Goal: Check status: Check status

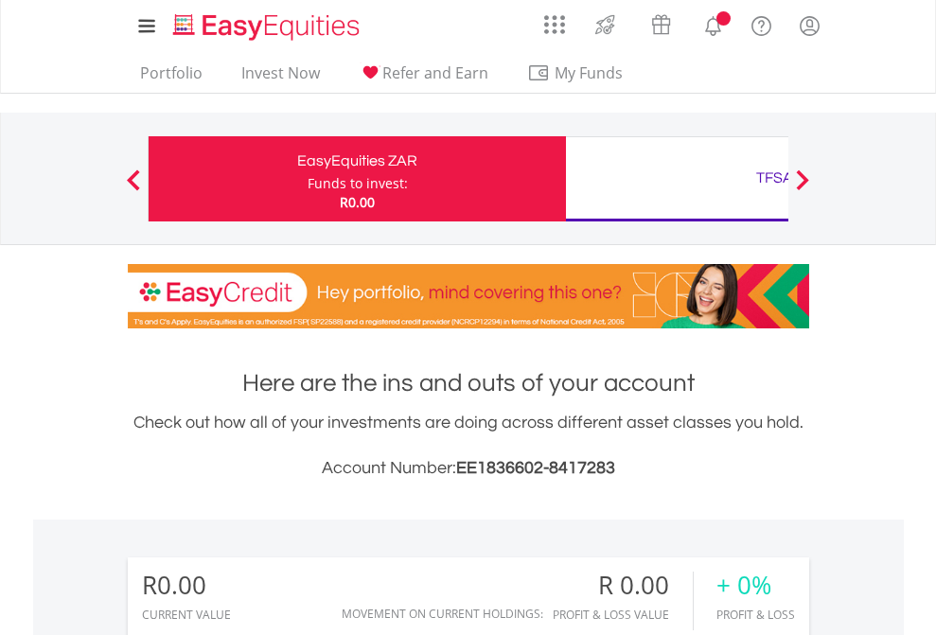
scroll to position [182, 297]
click at [308, 179] on div "Funds to invest:" at bounding box center [358, 183] width 100 height 19
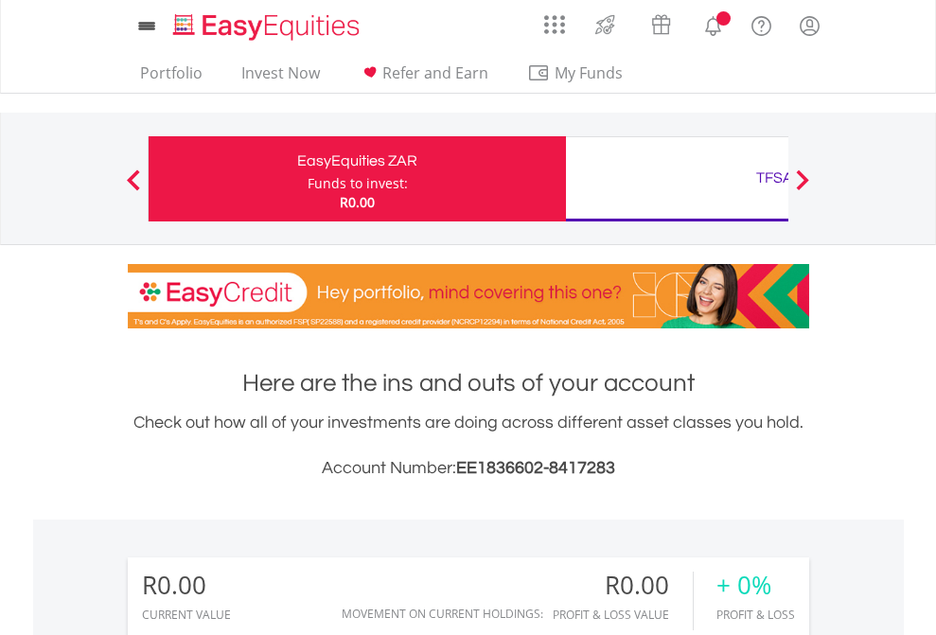
scroll to position [1406, 0]
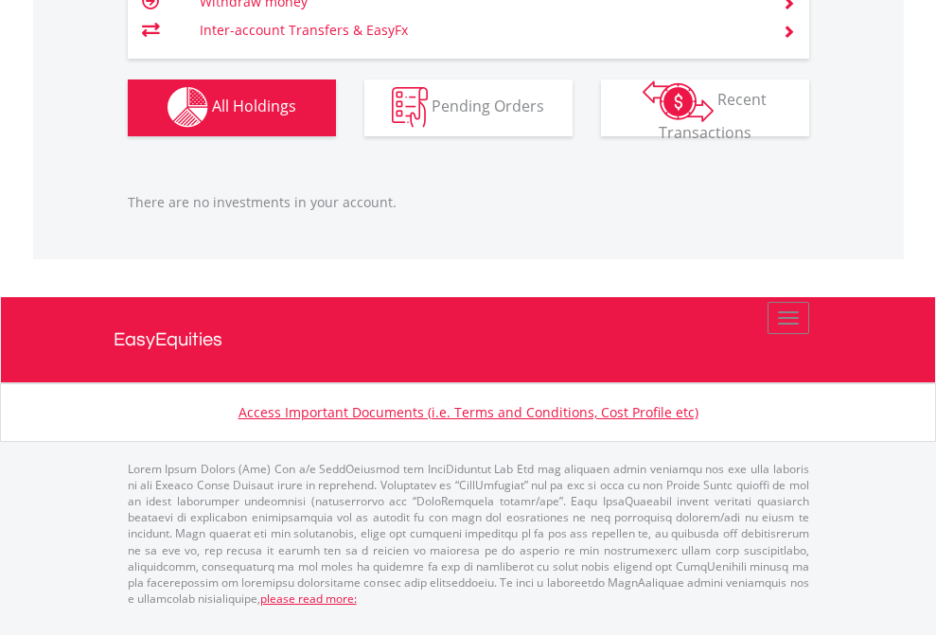
scroll to position [1874, 0]
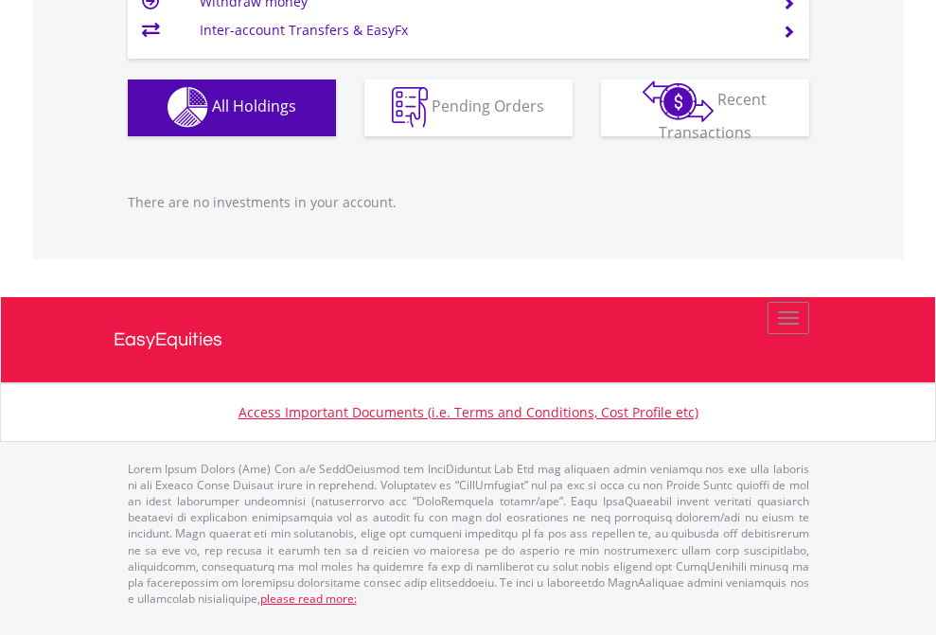
scroll to position [182, 297]
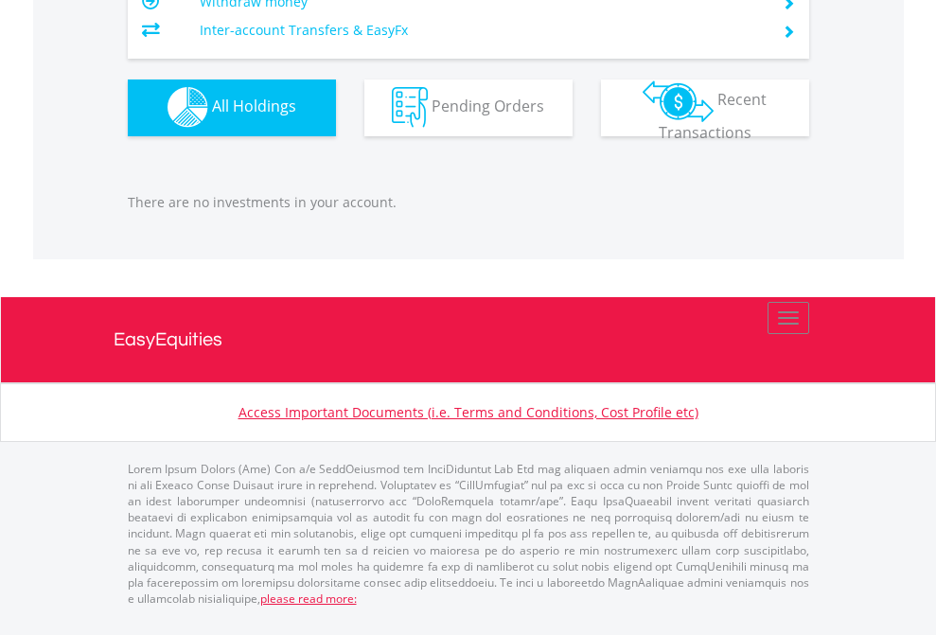
scroll to position [1874, 0]
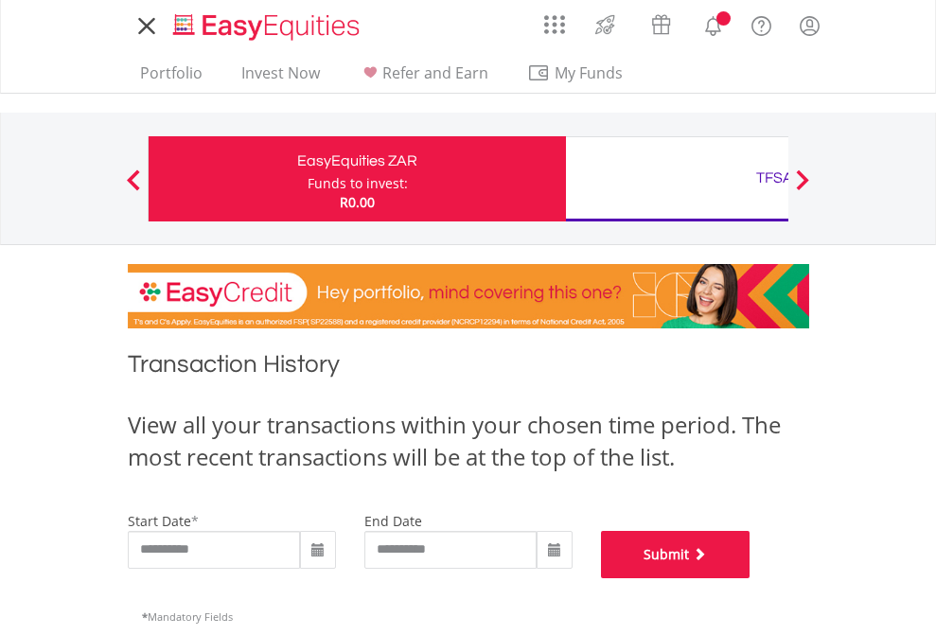
click at [750, 578] on button "Submit" at bounding box center [676, 554] width 150 height 47
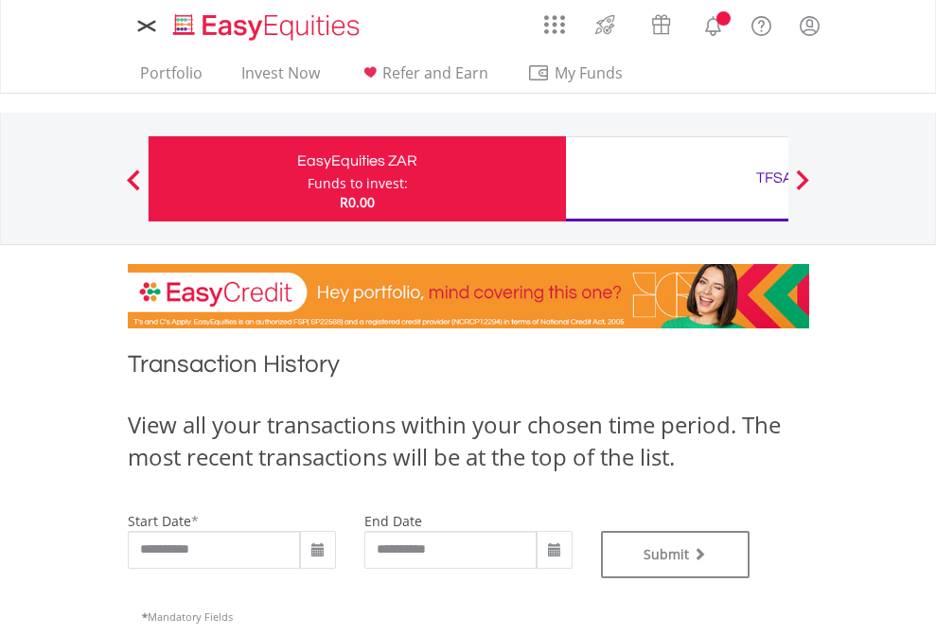
click at [677, 179] on div "TFSA" at bounding box center [774, 178] width 395 height 26
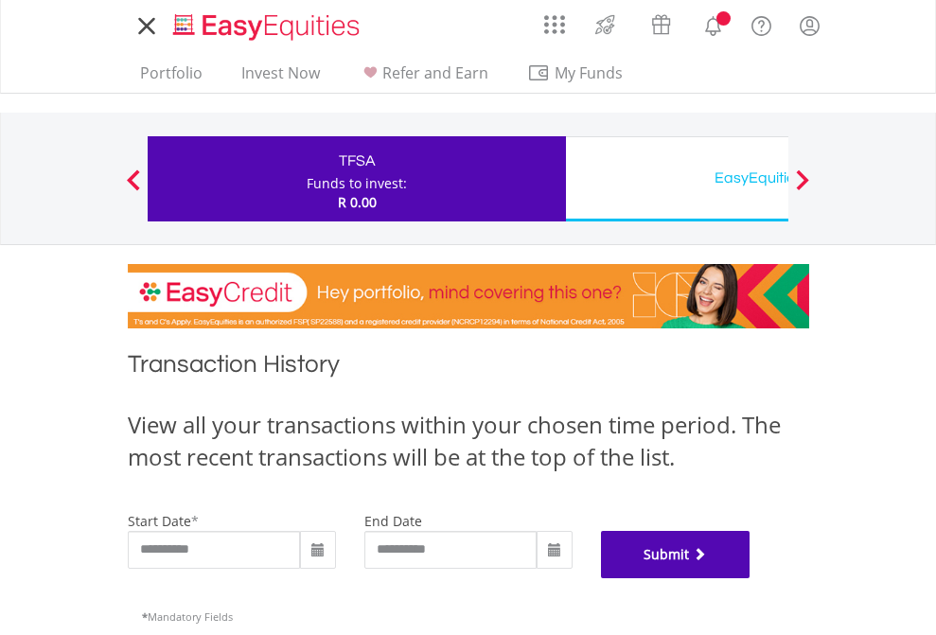
click at [750, 578] on button "Submit" at bounding box center [676, 554] width 150 height 47
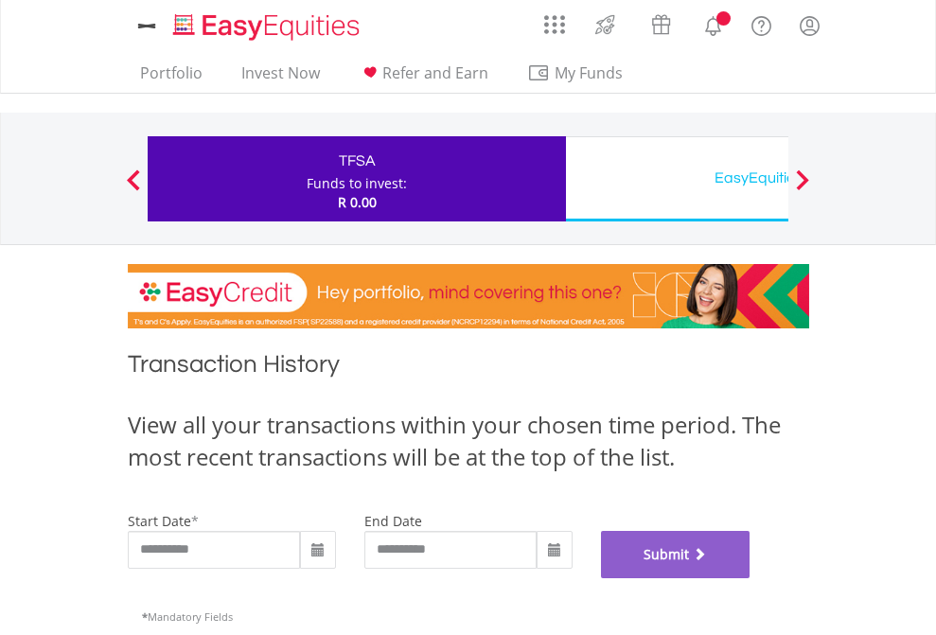
scroll to position [767, 0]
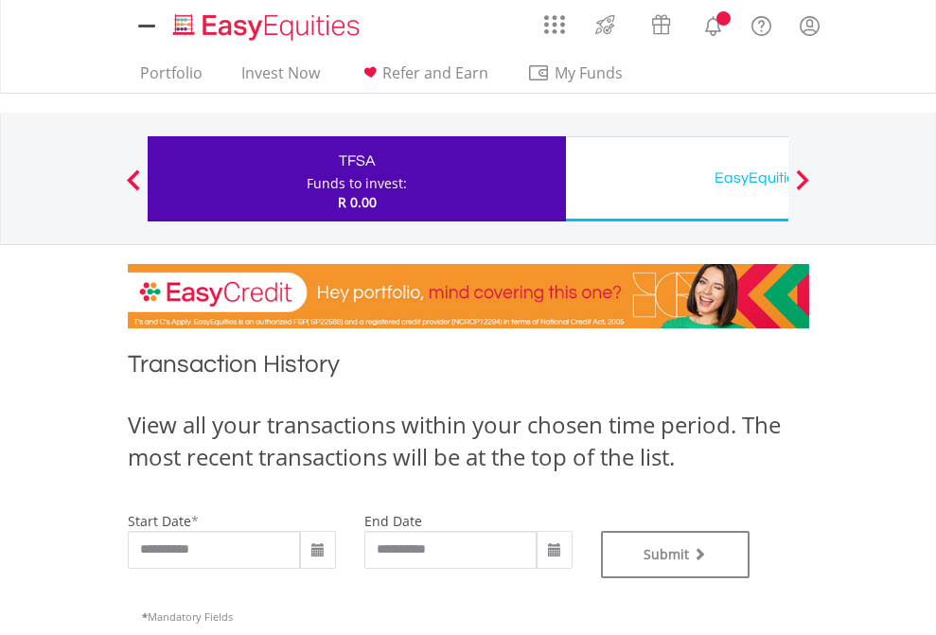
click at [677, 179] on div "EasyEquities USD" at bounding box center [774, 178] width 395 height 26
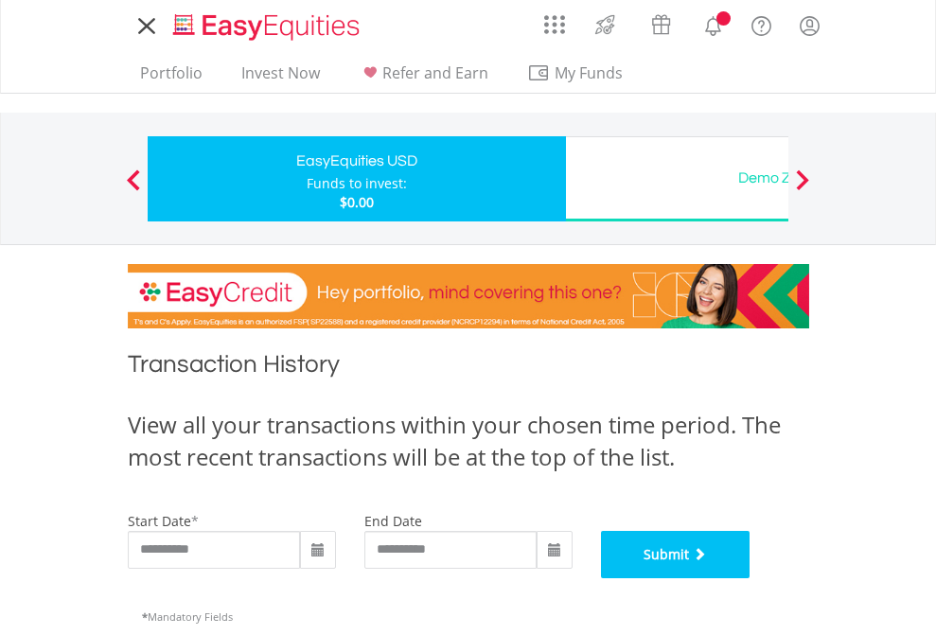
click at [750, 578] on button "Submit" at bounding box center [676, 554] width 150 height 47
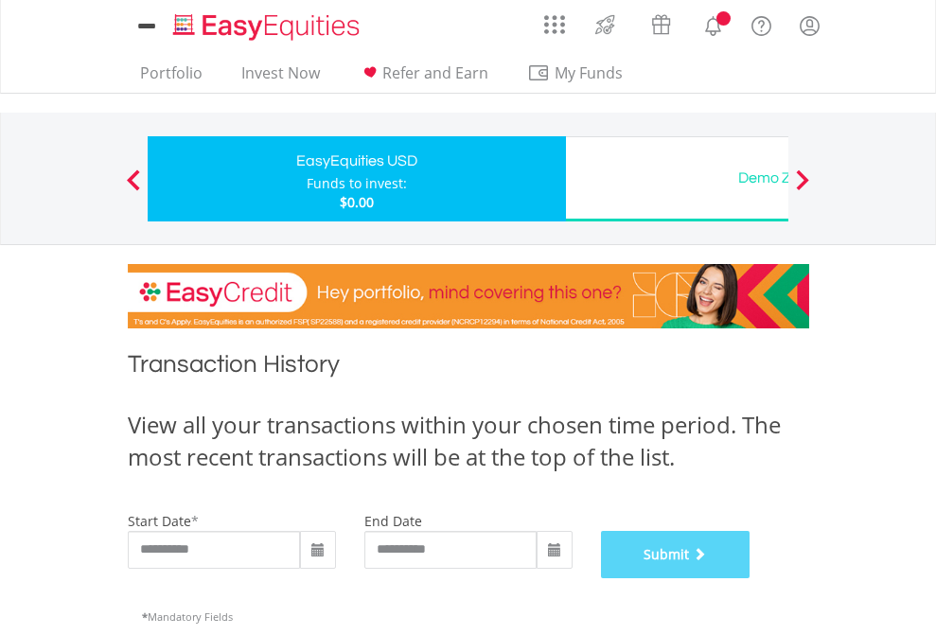
scroll to position [767, 0]
